Goal: Task Accomplishment & Management: Use online tool/utility

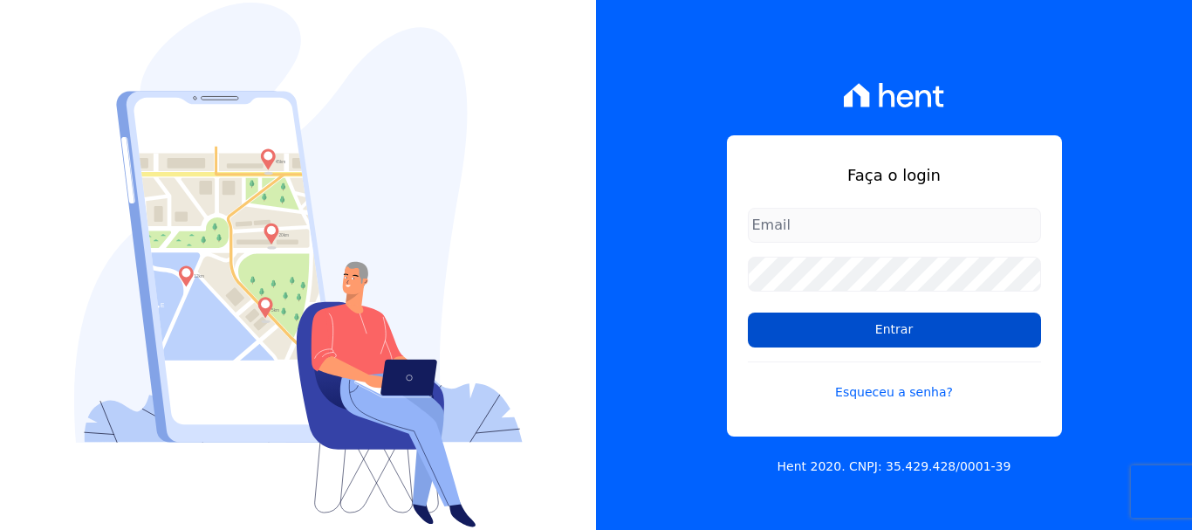
type input "luiz.nascimento@maislar.com"
click at [894, 328] on input "Entrar" at bounding box center [894, 330] width 293 height 35
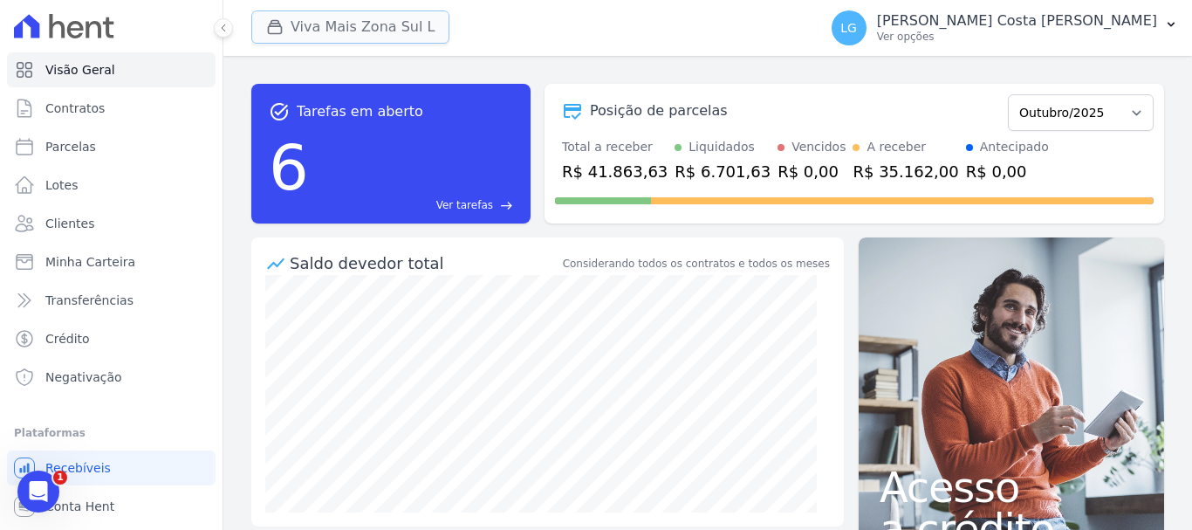
click at [345, 27] on button "Viva Mais Zona Sul L" at bounding box center [350, 26] width 198 height 33
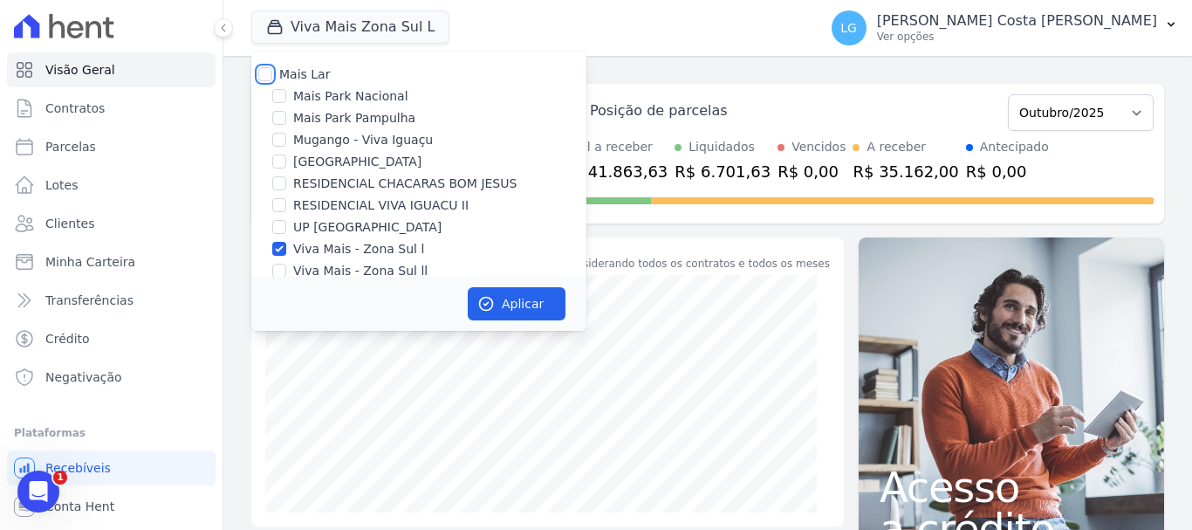
click at [262, 72] on input "Mais Lar" at bounding box center [265, 74] width 14 height 14
checkbox input "true"
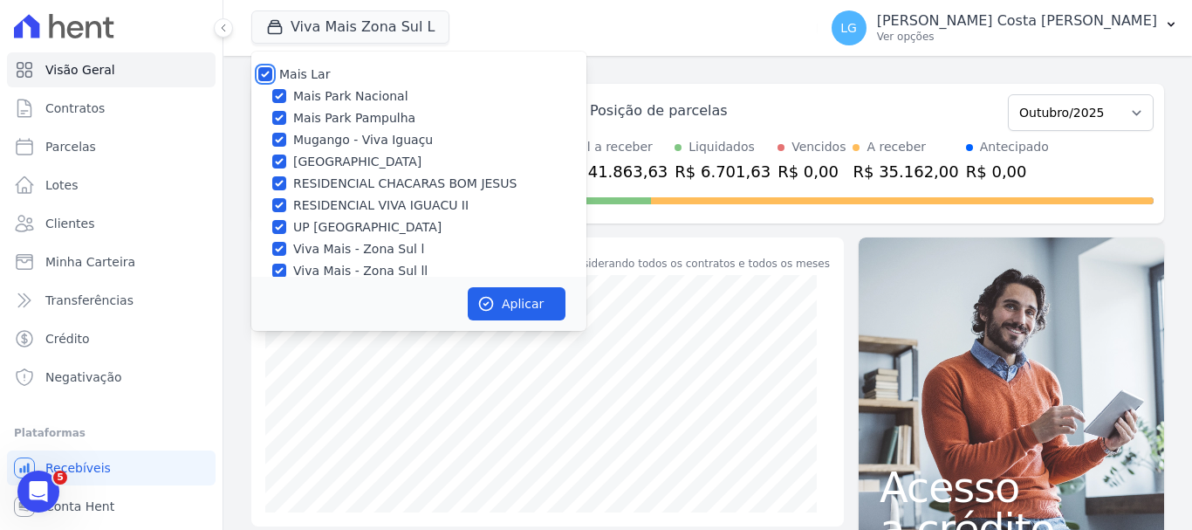
checkbox input "true"
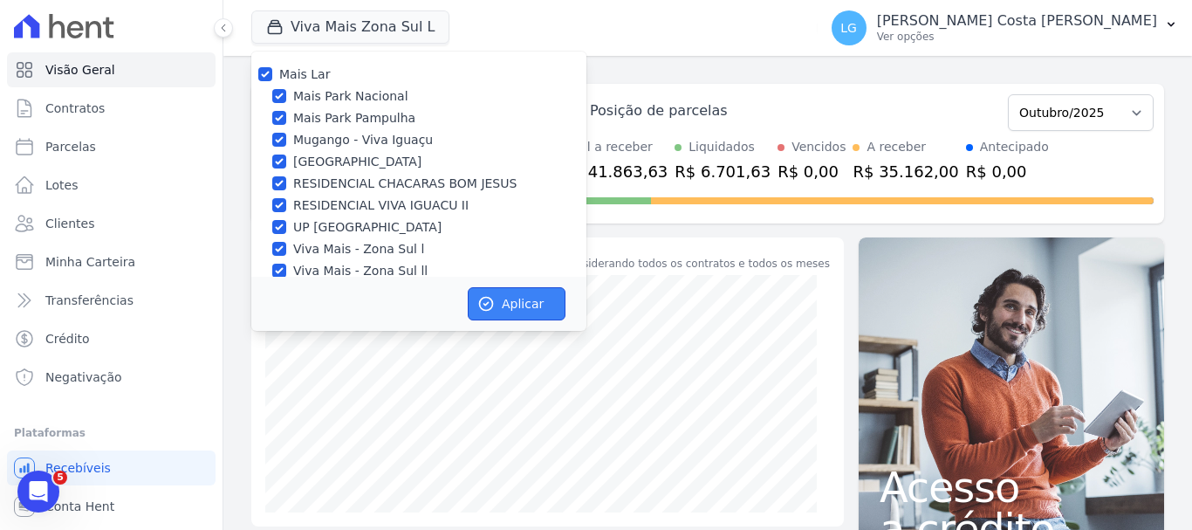
click at [535, 300] on button "Aplicar" at bounding box center [517, 303] width 98 height 33
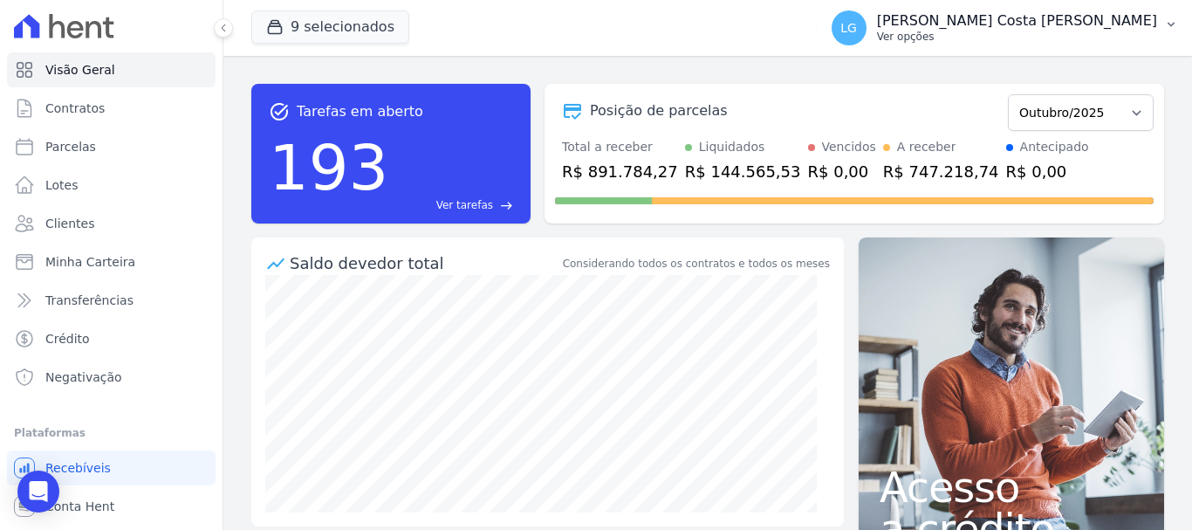
click at [1122, 34] on p "Ver opções" at bounding box center [1017, 37] width 280 height 14
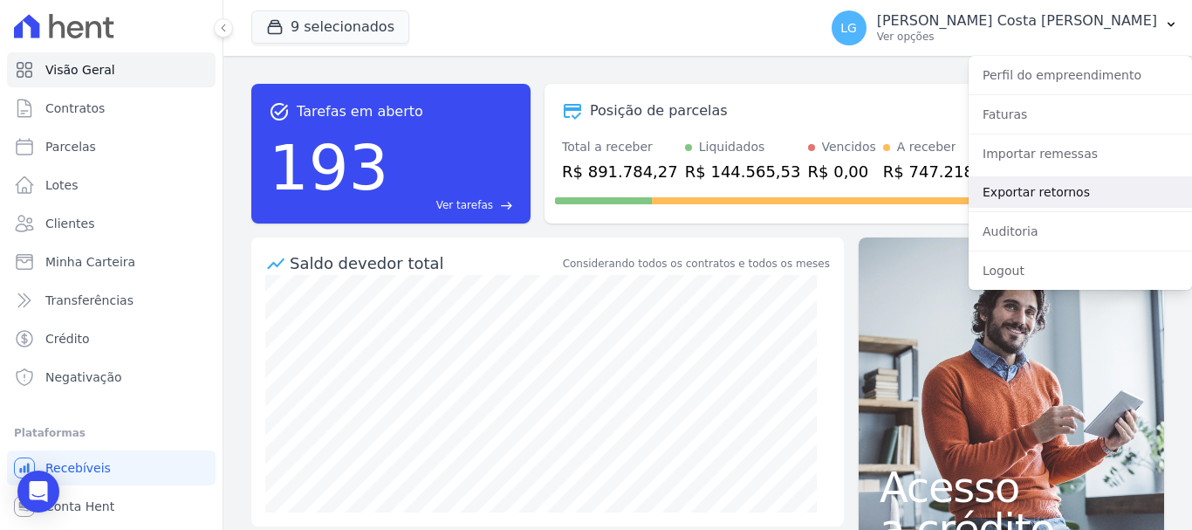
click at [1075, 191] on link "Exportar retornos" at bounding box center [1080, 191] width 223 height 31
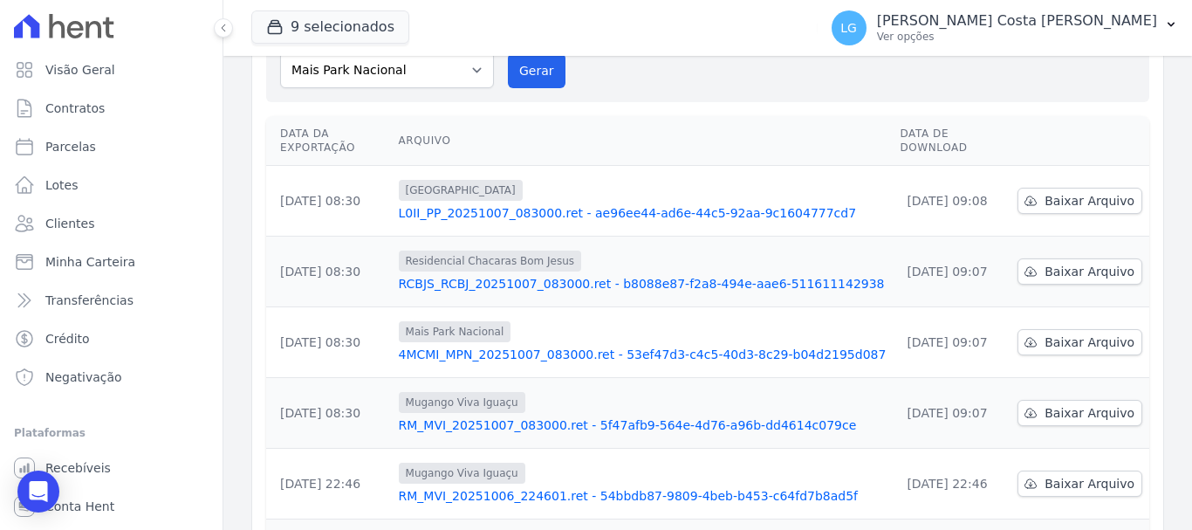
scroll to position [87, 0]
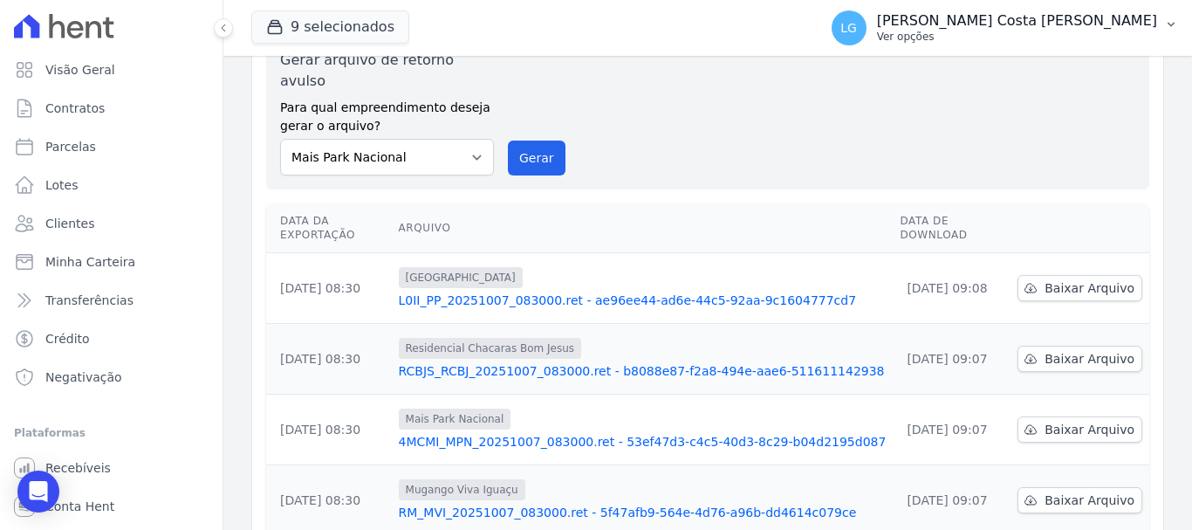
click at [1168, 27] on icon "button" at bounding box center [1171, 24] width 14 height 14
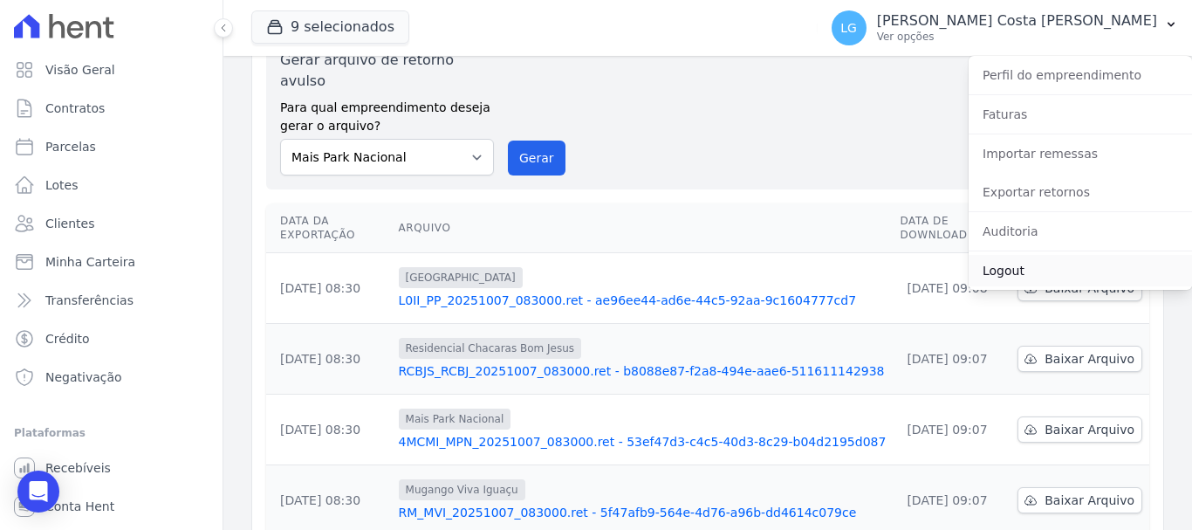
drag, startPoint x: 1011, startPoint y: 271, endPoint x: 794, endPoint y: 21, distance: 331.1
click at [1009, 271] on link "Logout" at bounding box center [1080, 270] width 223 height 31
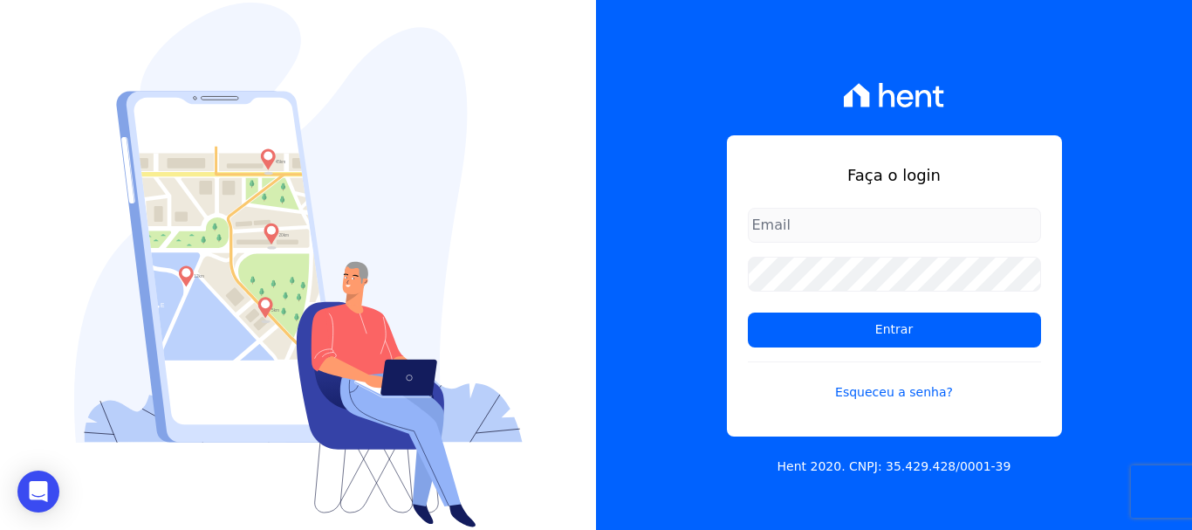
type input "[PERSON_NAME][EMAIL_ADDRESS][PERSON_NAME][DOMAIN_NAME]"
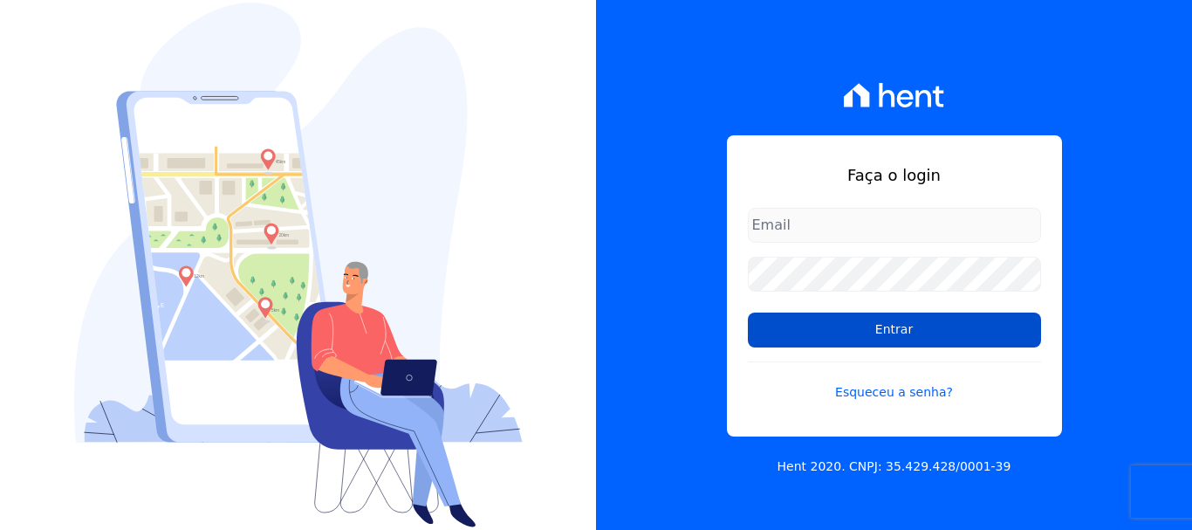
type input "luiz.nascimento@maislar.com"
click at [901, 333] on input "Entrar" at bounding box center [894, 330] width 293 height 35
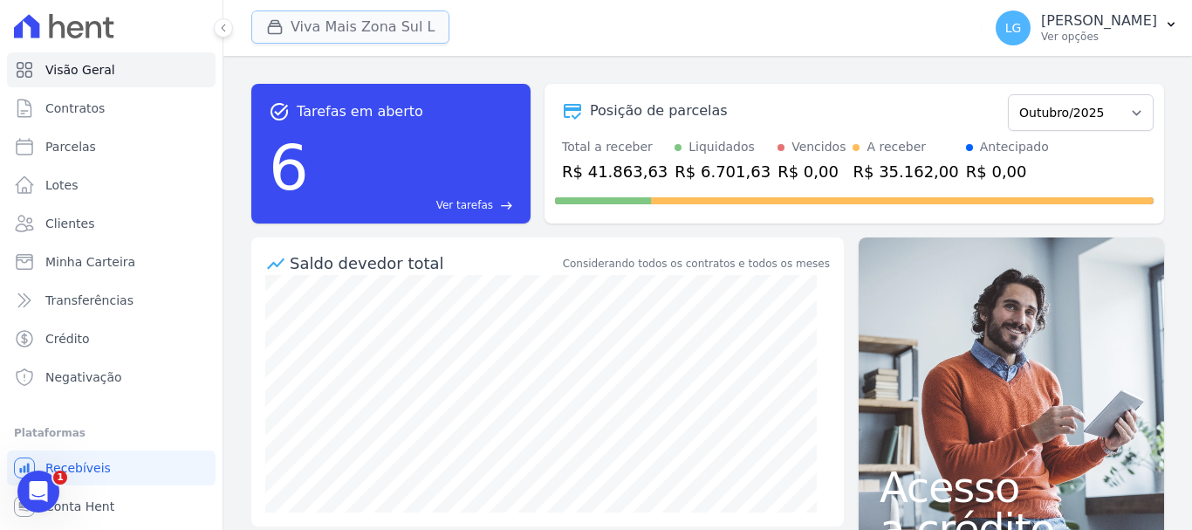
click at [368, 23] on button "Viva Mais Zona Sul L" at bounding box center [350, 26] width 198 height 33
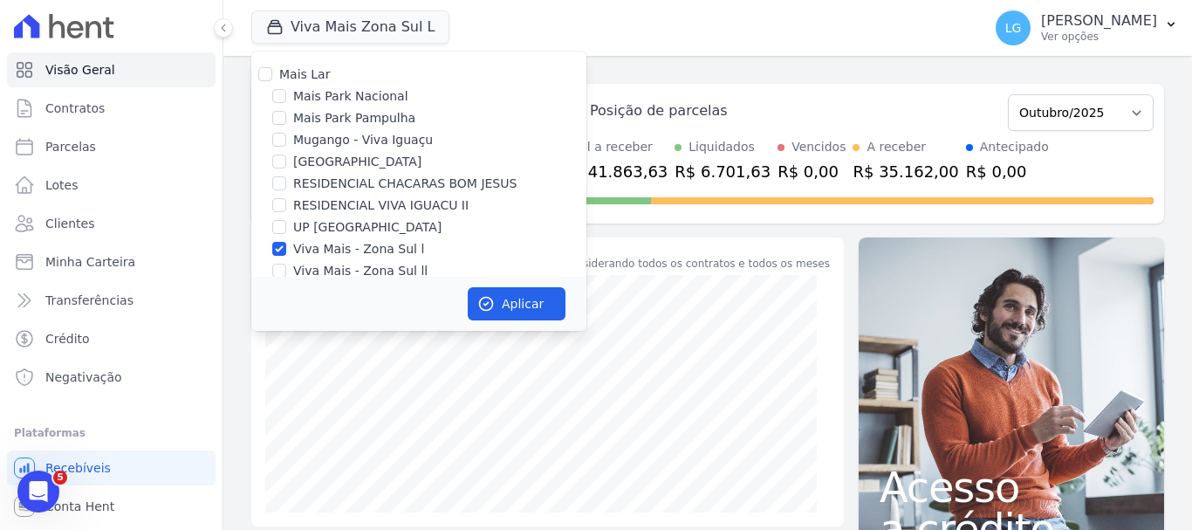
click at [290, 70] on label "Mais Lar" at bounding box center [304, 74] width 51 height 14
click at [272, 70] on input "Mais Lar" at bounding box center [265, 74] width 14 height 14
checkbox input "true"
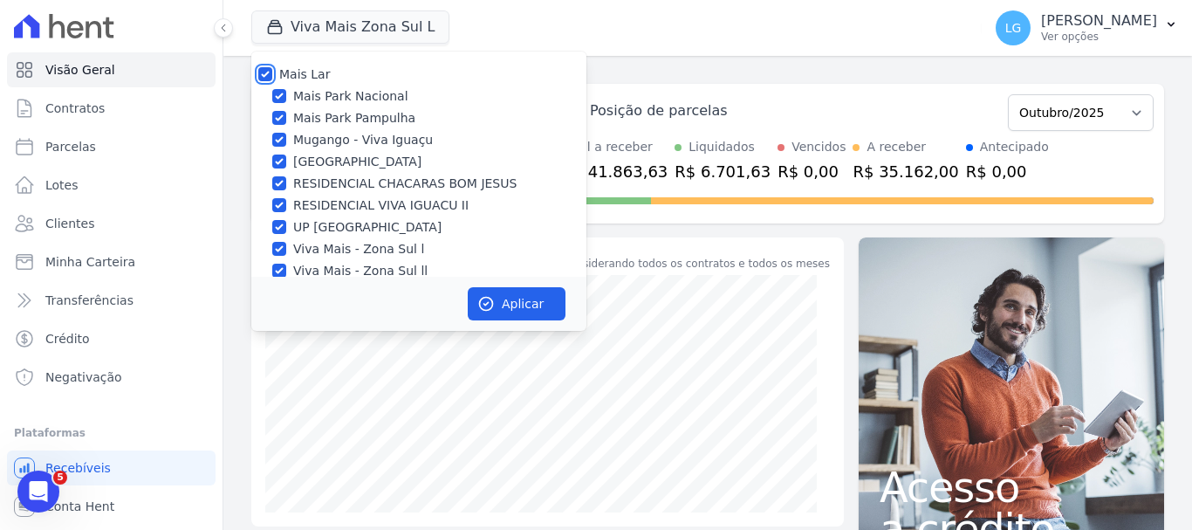
checkbox input "true"
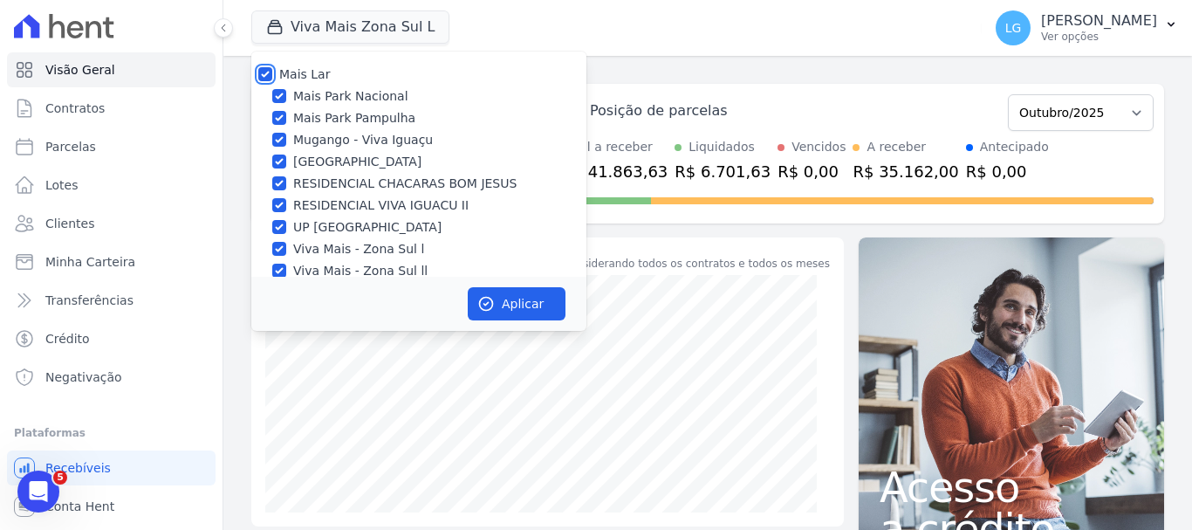
checkbox input "true"
click at [496, 308] on button "Aplicar" at bounding box center [517, 303] width 98 height 33
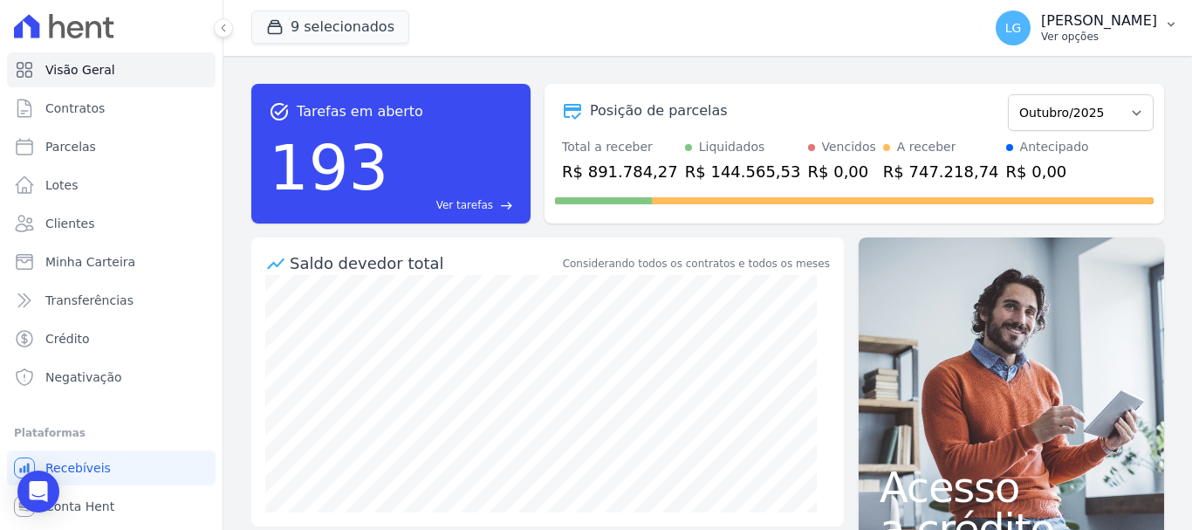
click at [1160, 30] on button "[PERSON_NAME] [PERSON_NAME] [PERSON_NAME] Ver opções" at bounding box center [1087, 27] width 210 height 49
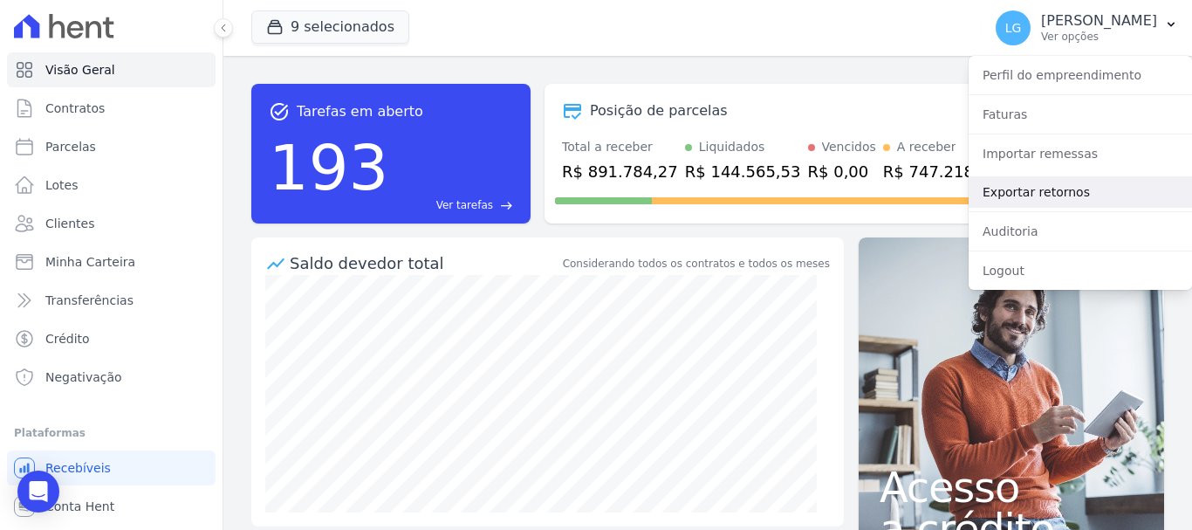
click at [1082, 196] on link "Exportar retornos" at bounding box center [1080, 191] width 223 height 31
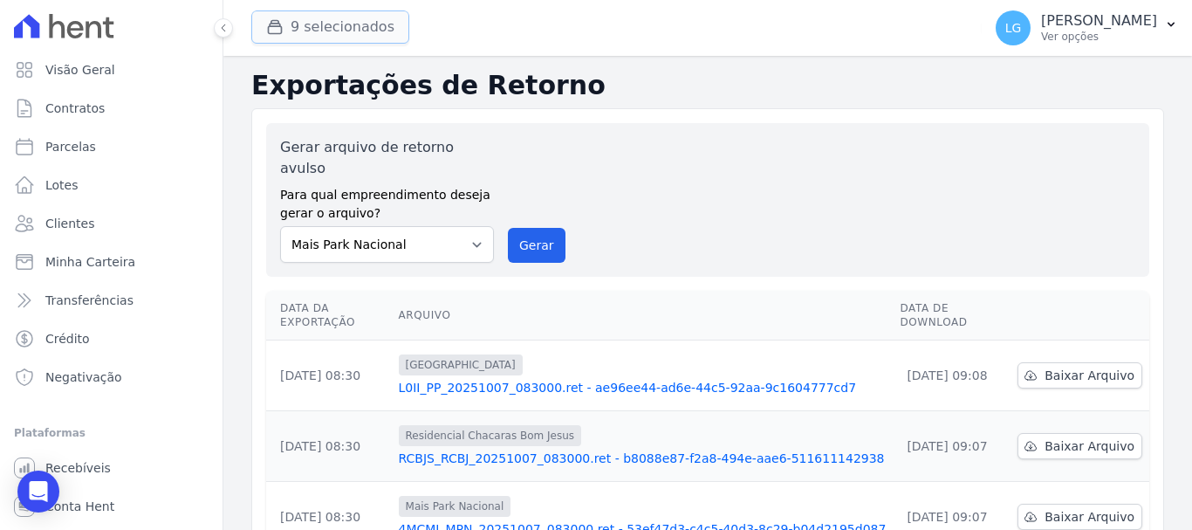
click at [354, 24] on button "9 selecionados" at bounding box center [330, 26] width 158 height 33
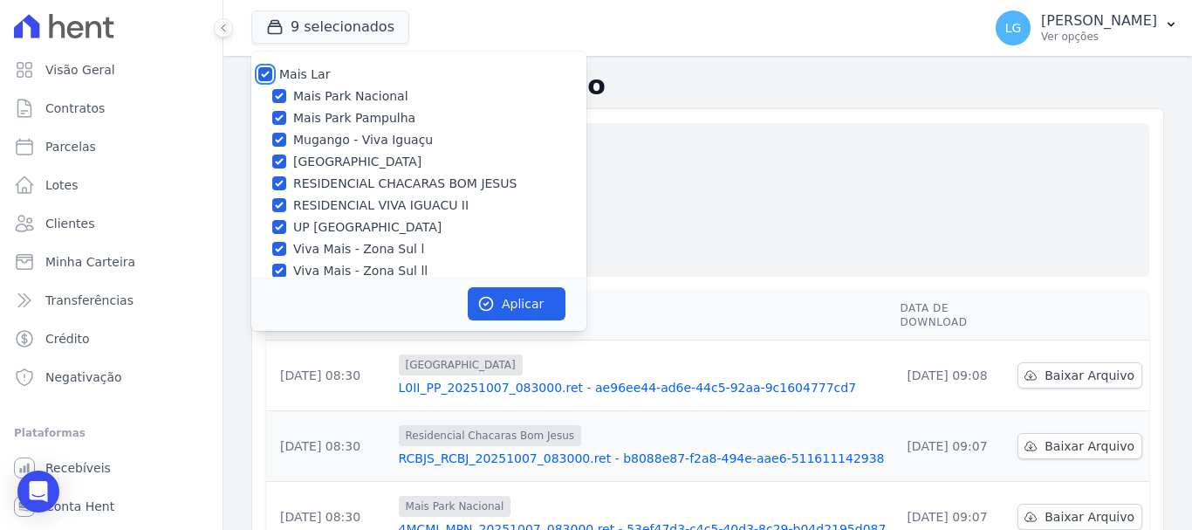
click at [263, 74] on input "Mais Lar" at bounding box center [265, 74] width 14 height 14
checkbox input "false"
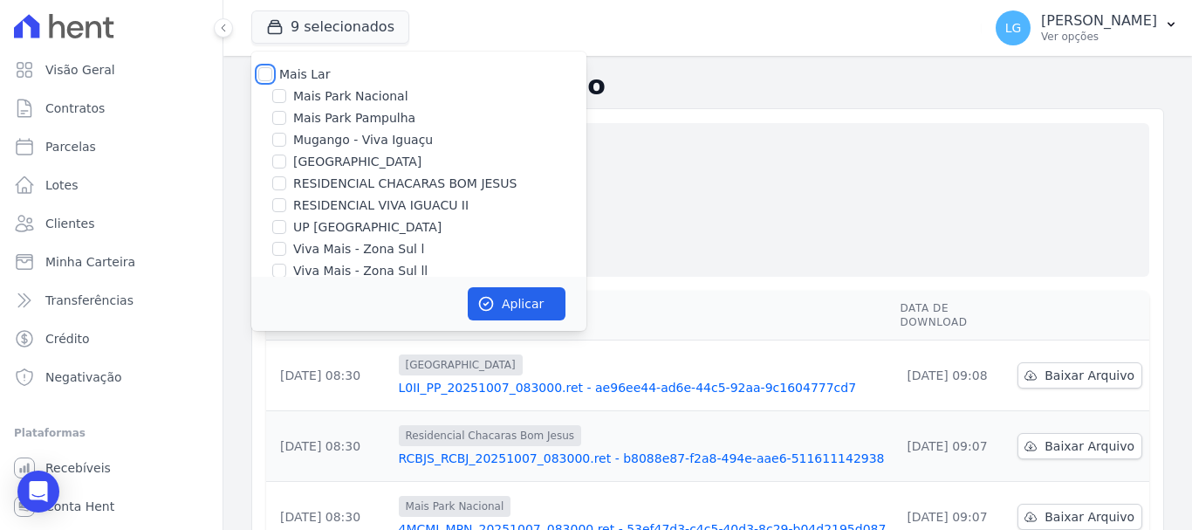
checkbox input "false"
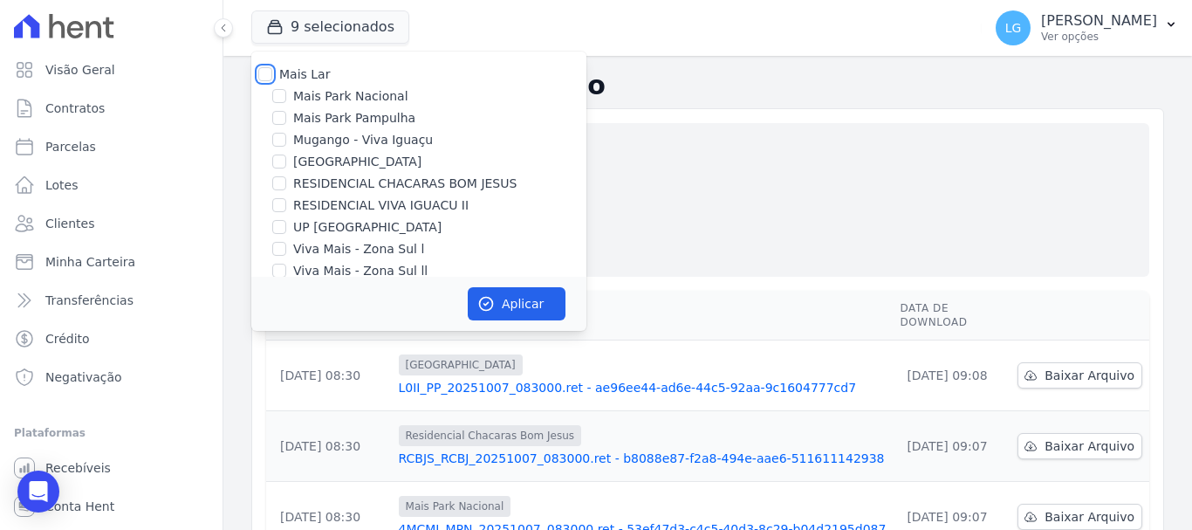
checkbox input "false"
click at [264, 74] on input "Mais Lar" at bounding box center [265, 74] width 14 height 14
checkbox input "true"
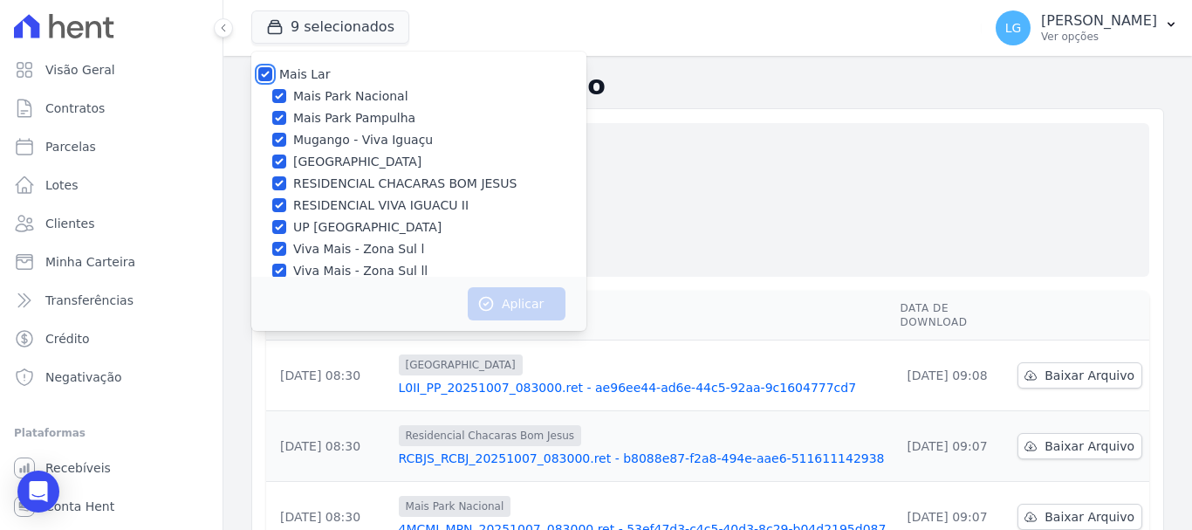
checkbox input "true"
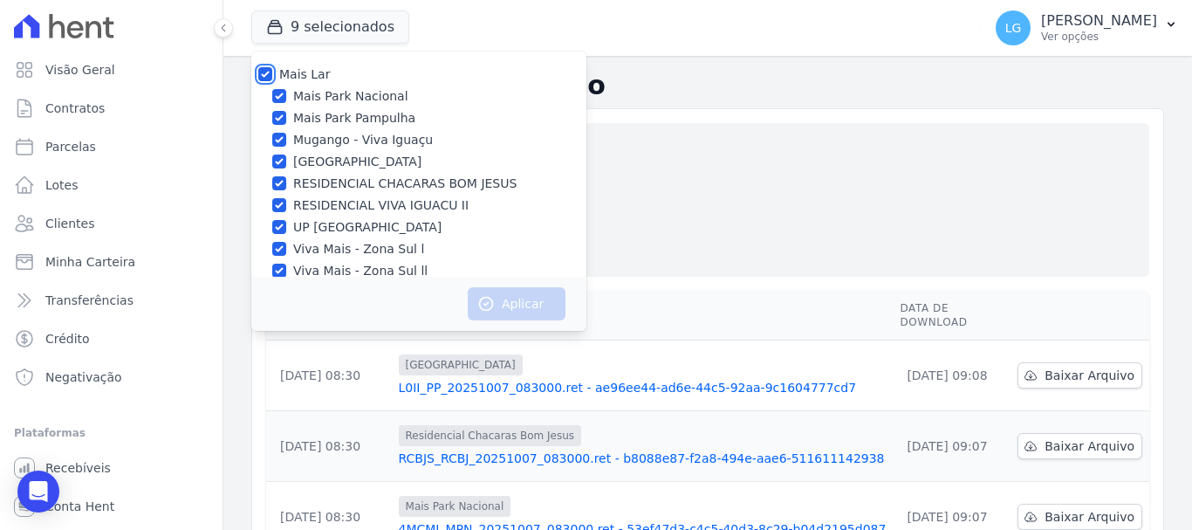
checkbox input "true"
click at [505, 306] on button "Aplicar" at bounding box center [517, 303] width 98 height 33
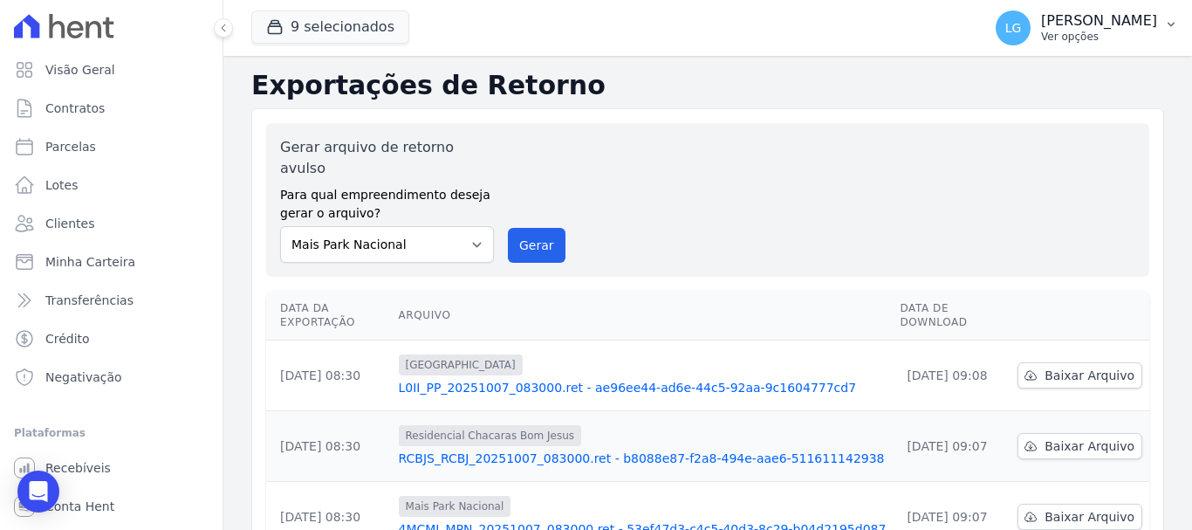
click at [1159, 17] on button "[PERSON_NAME] [PERSON_NAME] [PERSON_NAME] Ver opções" at bounding box center [1087, 27] width 210 height 49
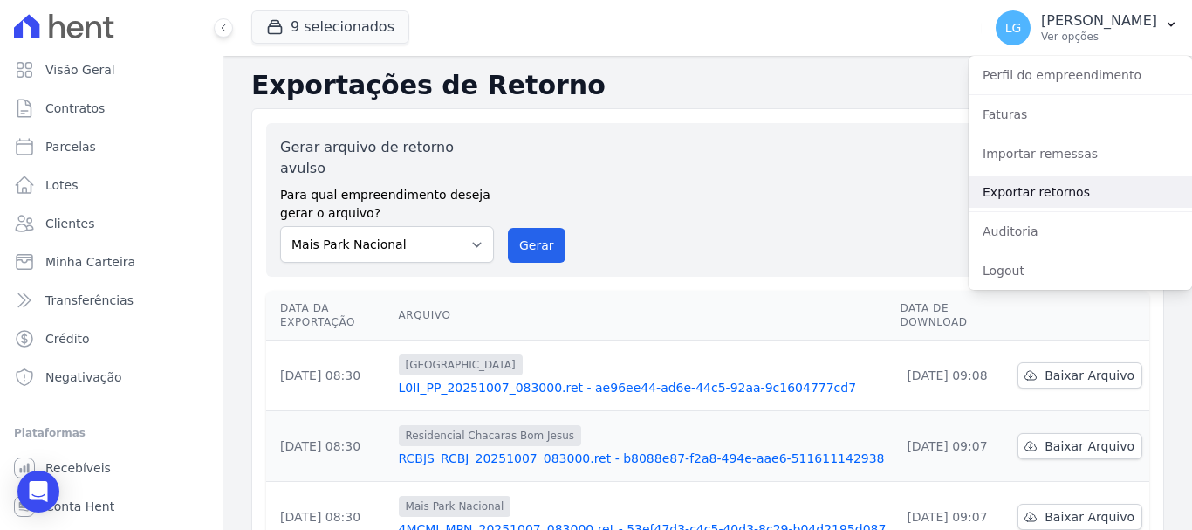
click at [1093, 185] on link "Exportar retornos" at bounding box center [1080, 191] width 223 height 31
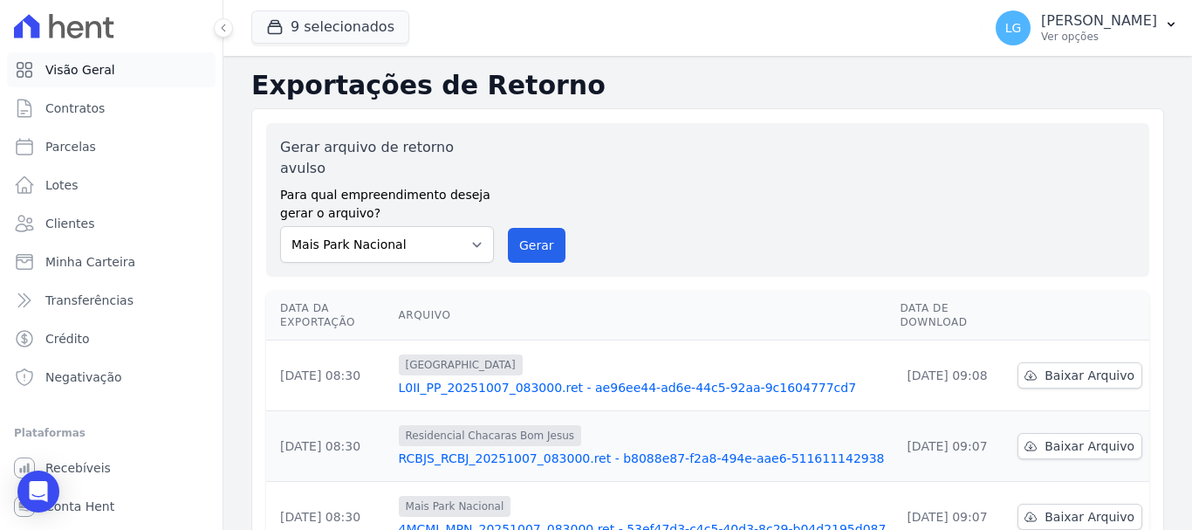
click at [134, 78] on link "Visão Geral" at bounding box center [111, 69] width 209 height 35
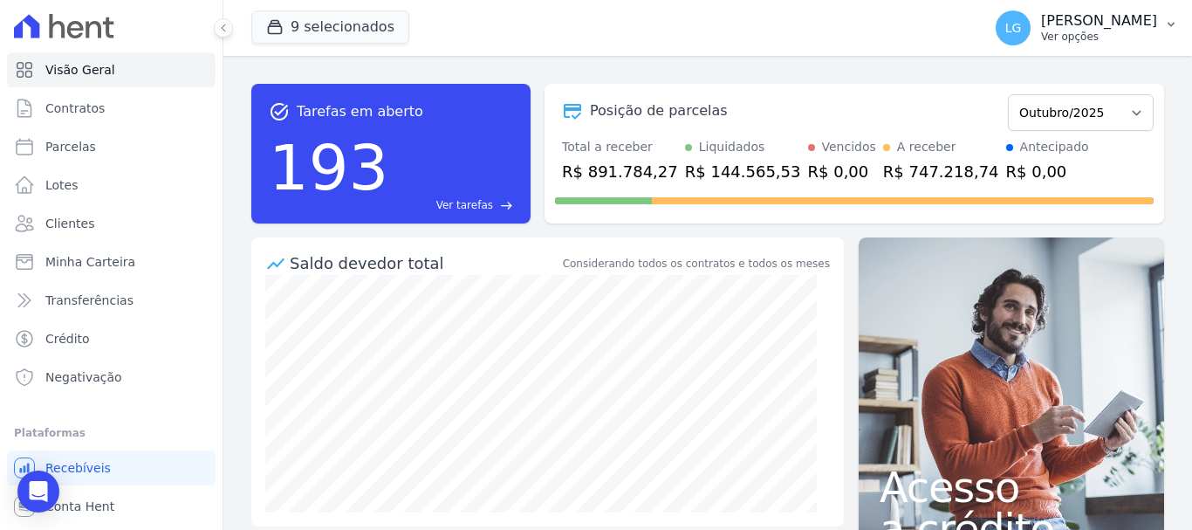
click at [1076, 13] on p "[PERSON_NAME] Costa [PERSON_NAME]" at bounding box center [1099, 20] width 116 height 17
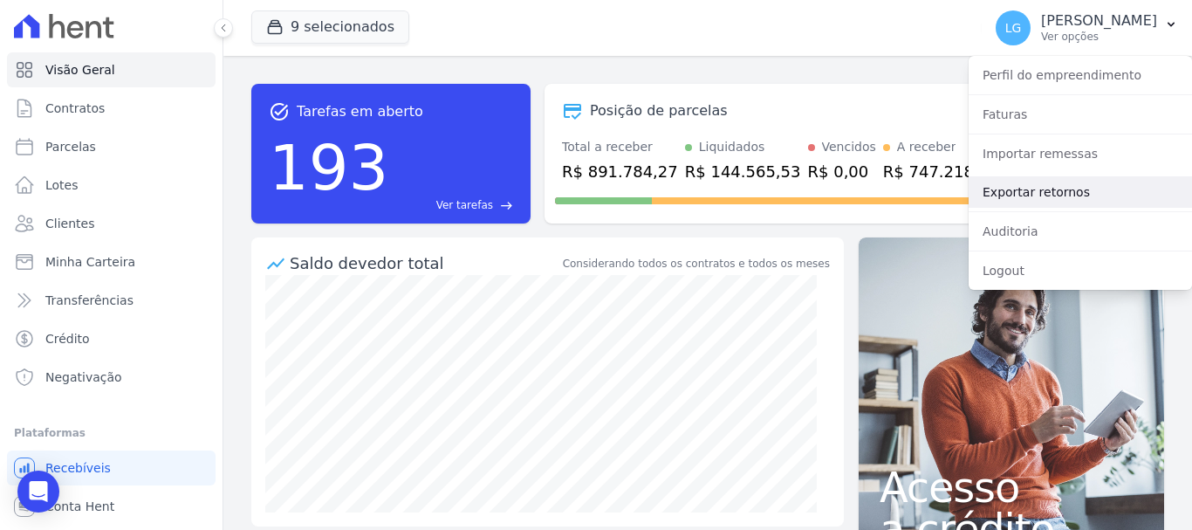
click at [1093, 204] on link "Exportar retornos" at bounding box center [1080, 191] width 223 height 31
